Goal: Transaction & Acquisition: Purchase product/service

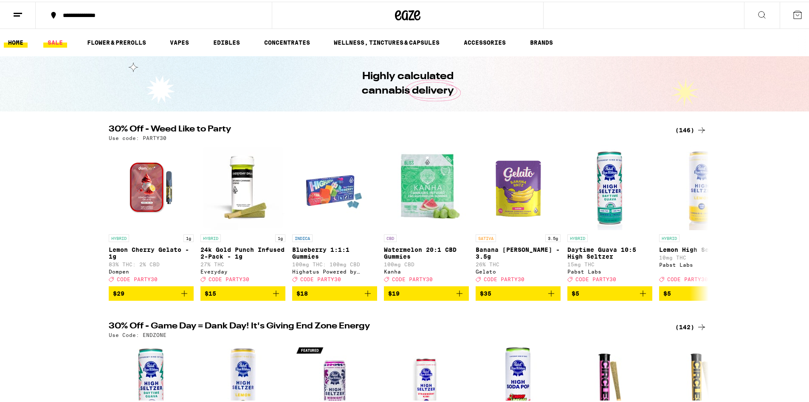
click at [57, 42] on link "SALE" at bounding box center [55, 41] width 24 height 10
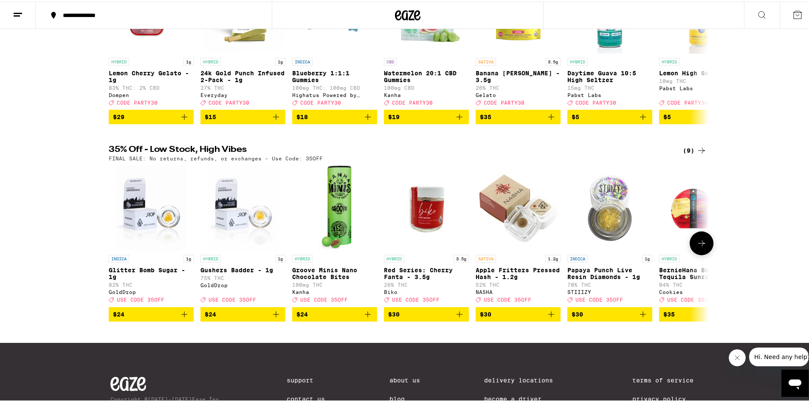
scroll to position [170, 0]
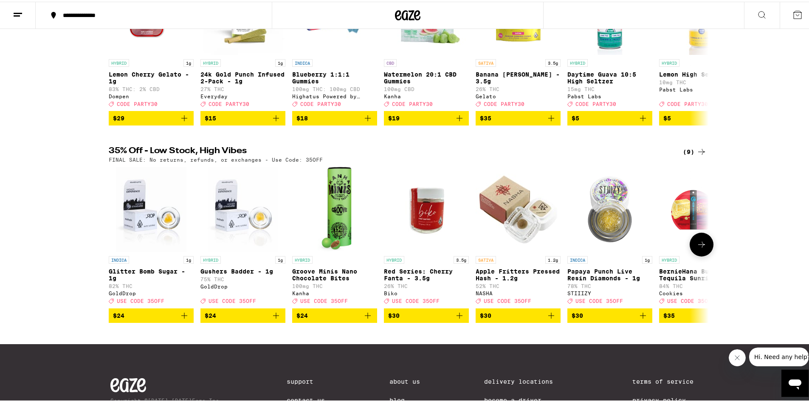
click at [697, 248] on icon at bounding box center [702, 243] width 10 height 10
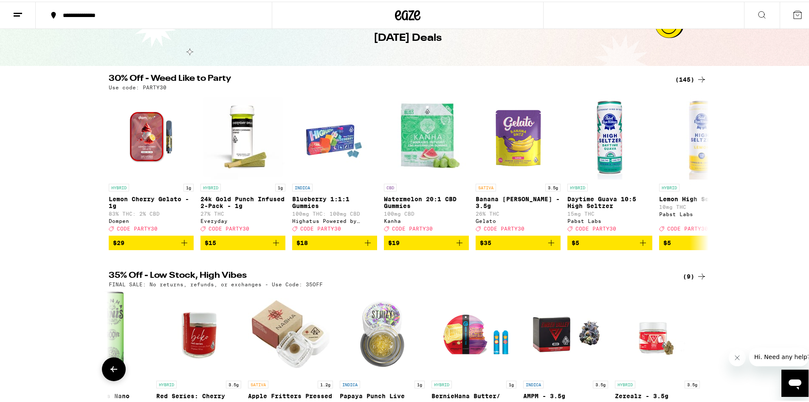
scroll to position [42, 0]
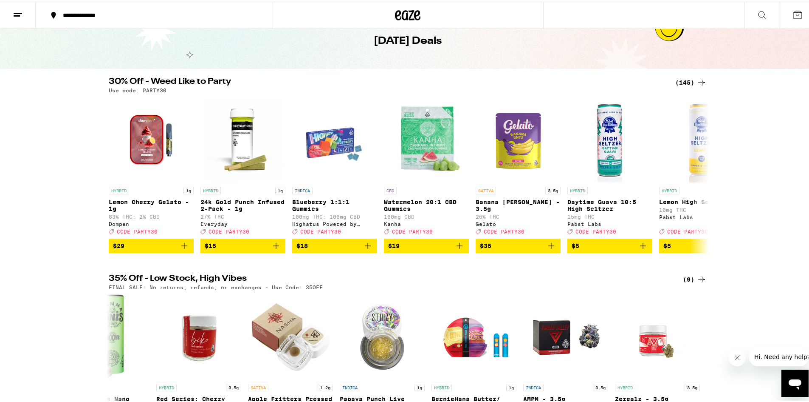
click at [701, 81] on icon at bounding box center [702, 81] width 10 height 10
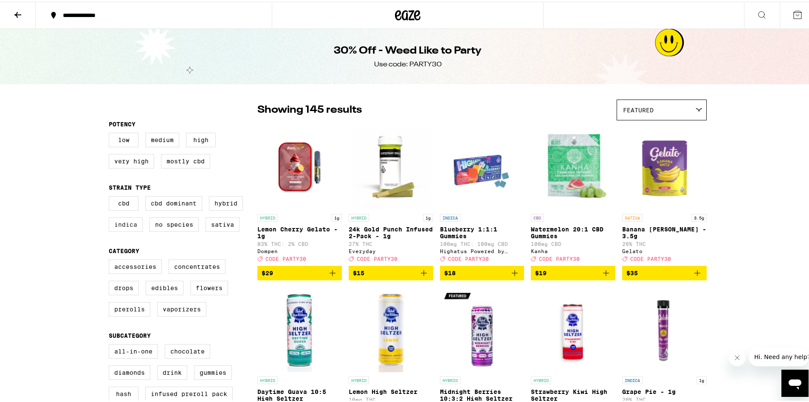
click at [130, 230] on label "Indica" at bounding box center [126, 222] width 34 height 14
click at [111, 196] on input "Indica" at bounding box center [110, 195] width 0 height 0
checkbox input "true"
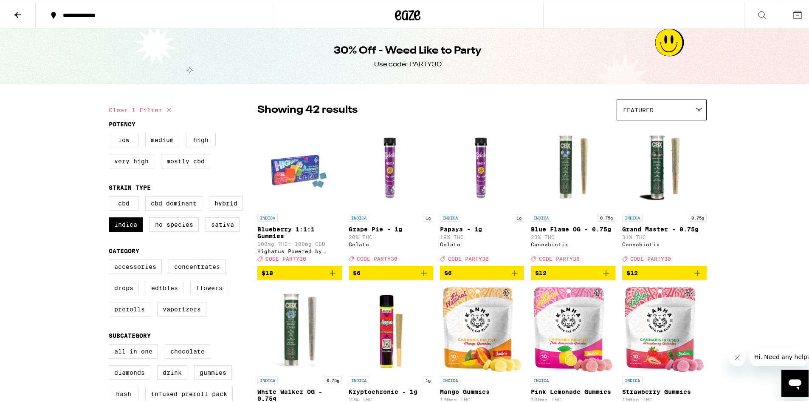
click at [211, 293] on label "Flowers" at bounding box center [209, 286] width 38 height 14
click at [111, 259] on input "Flowers" at bounding box center [110, 259] width 0 height 0
checkbox input "true"
